Goal: Task Accomplishment & Management: Complete application form

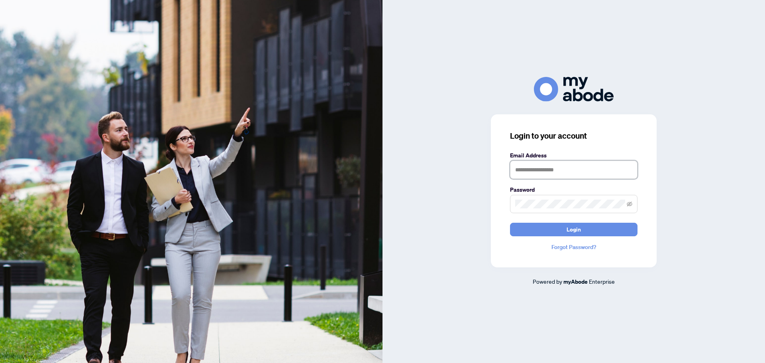
click at [585, 174] on input "text" at bounding box center [573, 170] width 127 height 18
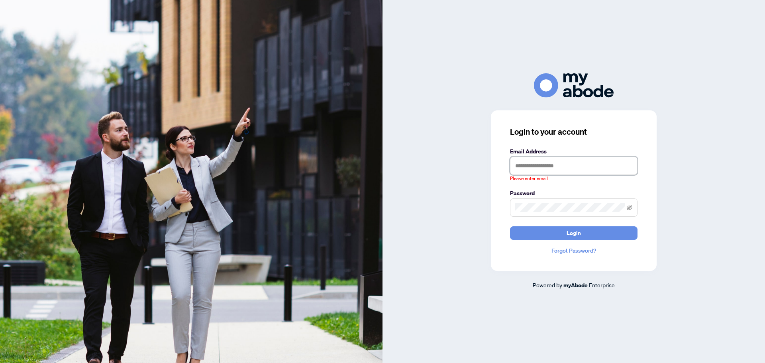
type input "**********"
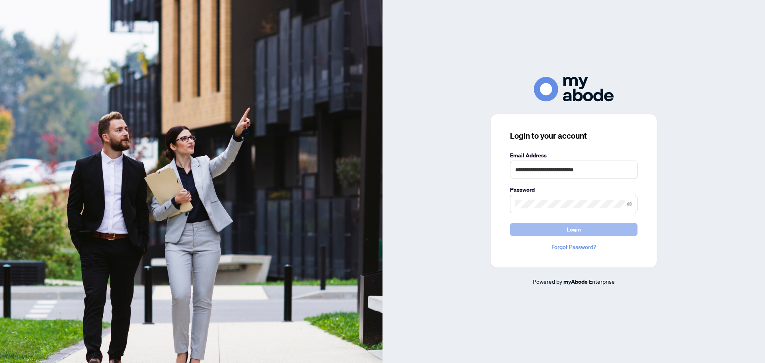
click at [578, 233] on span "Login" at bounding box center [573, 229] width 14 height 13
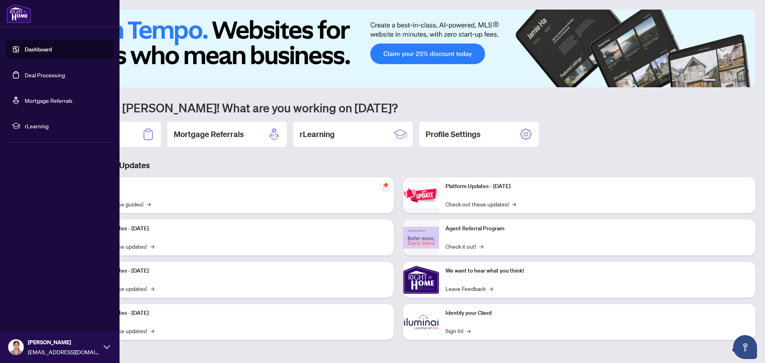
click at [58, 75] on link "Deal Processing" at bounding box center [45, 74] width 40 height 7
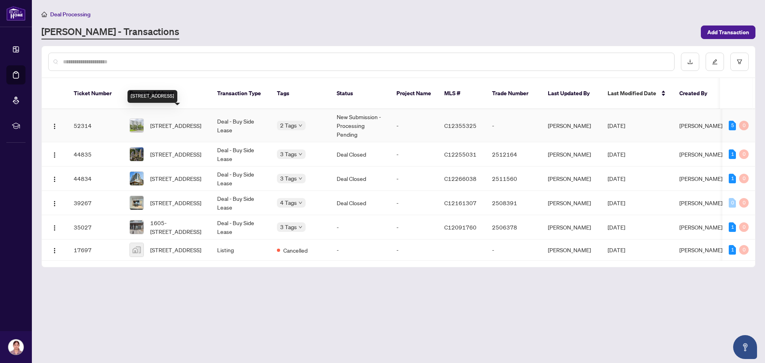
click at [179, 124] on span "[STREET_ADDRESS]" at bounding box center [175, 125] width 51 height 9
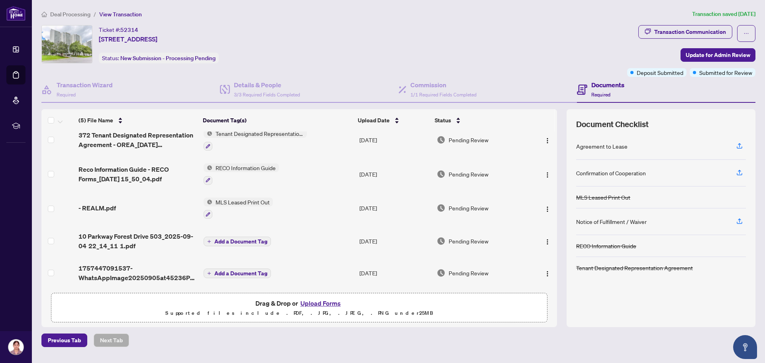
scroll to position [11, 0]
click at [318, 303] on button "Upload Forms" at bounding box center [320, 303] width 45 height 10
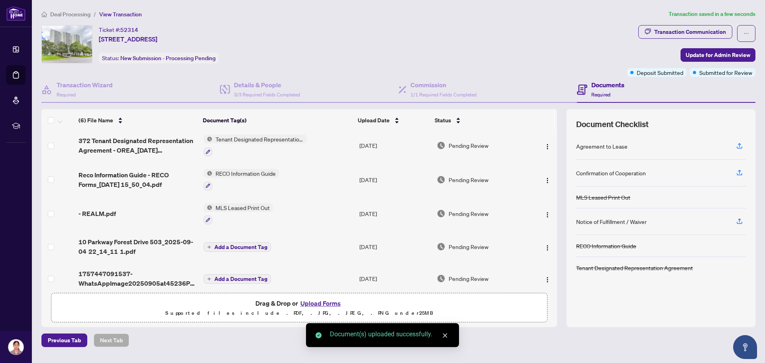
scroll to position [37, 0]
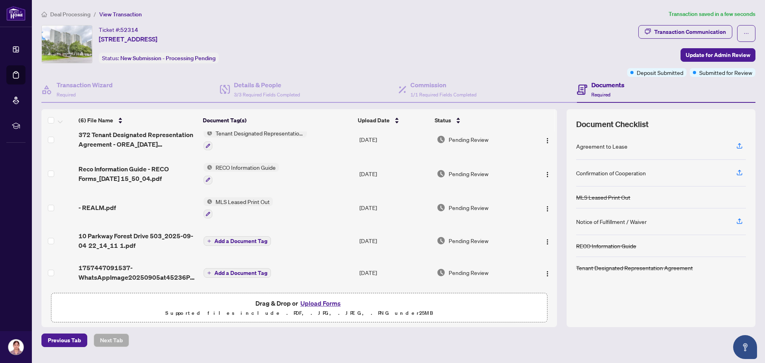
click at [231, 238] on span "Add a Document Tag" at bounding box center [240, 241] width 53 height 6
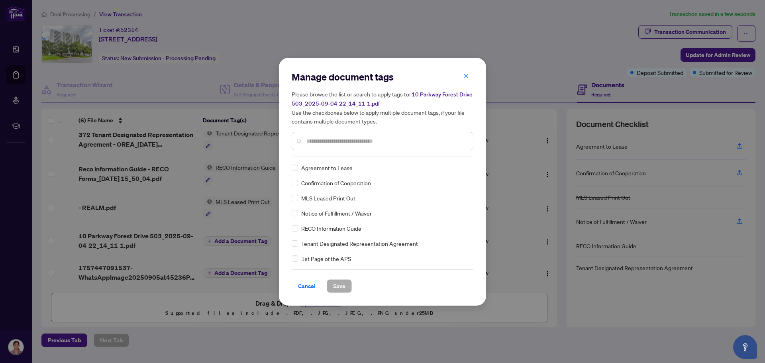
click at [334, 141] on input "text" at bounding box center [386, 141] width 160 height 9
type input "*******"
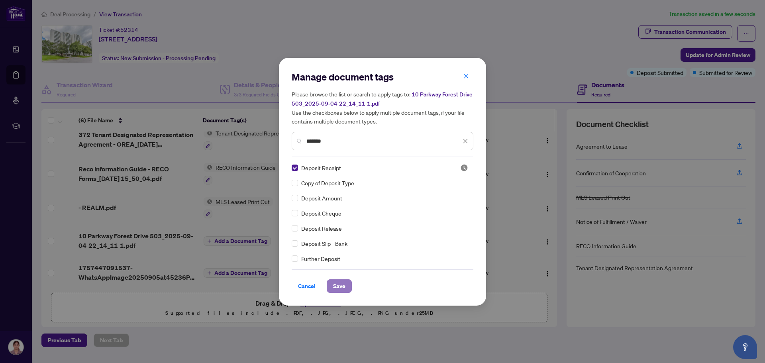
click at [338, 285] on span "Save" at bounding box center [339, 286] width 12 height 13
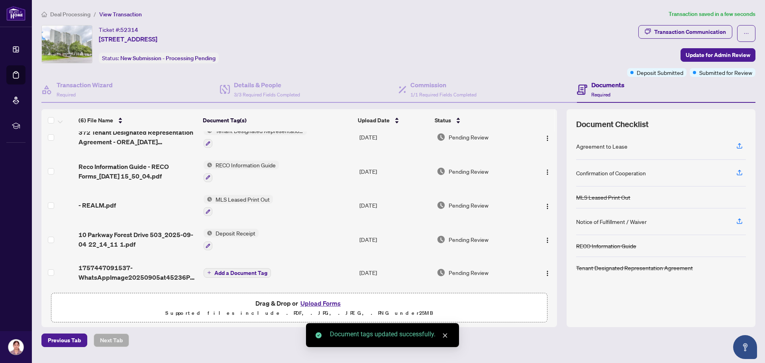
scroll to position [39, 0]
click at [729, 56] on span "Update for Admin Review" at bounding box center [717, 55] width 65 height 13
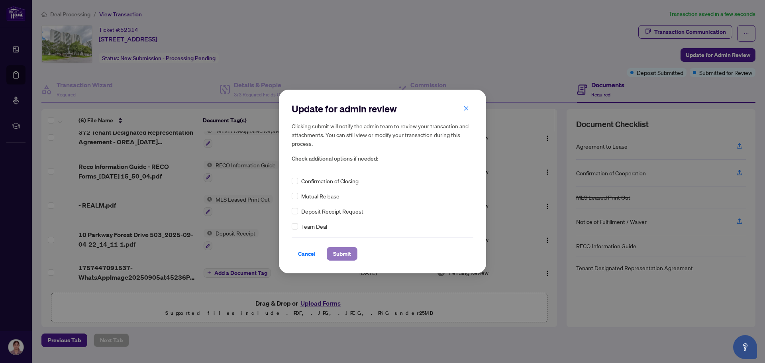
click at [347, 252] on span "Submit" at bounding box center [342, 253] width 18 height 13
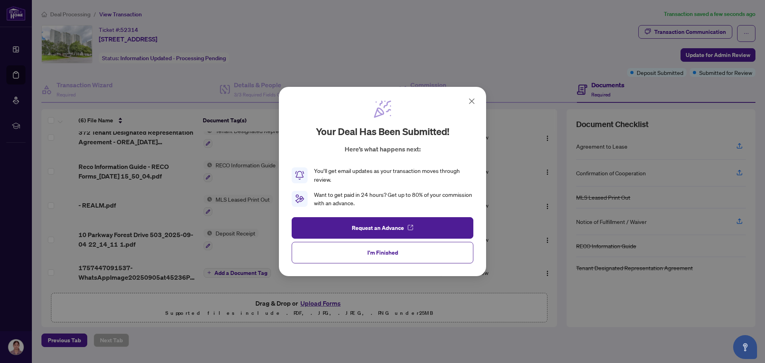
click at [468, 107] on div "Your deal has been submitted! Here’s what happens next: You’ll get email update…" at bounding box center [383, 154] width 182 height 108
click at [473, 99] on icon at bounding box center [472, 101] width 10 height 10
